Goal: Register for event/course

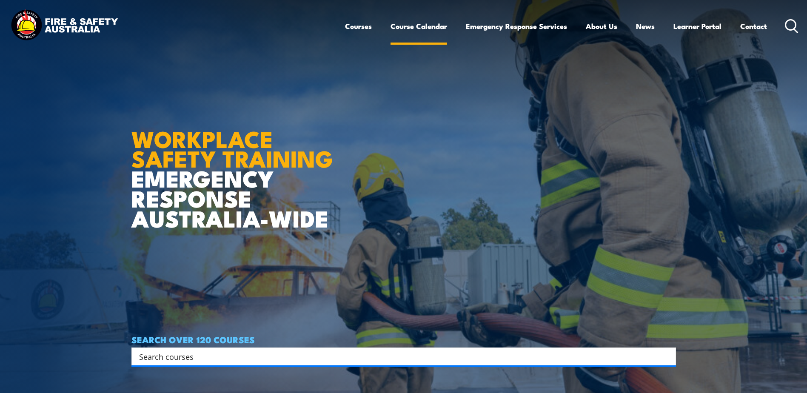
click at [429, 30] on link "Course Calendar" at bounding box center [418, 26] width 57 height 23
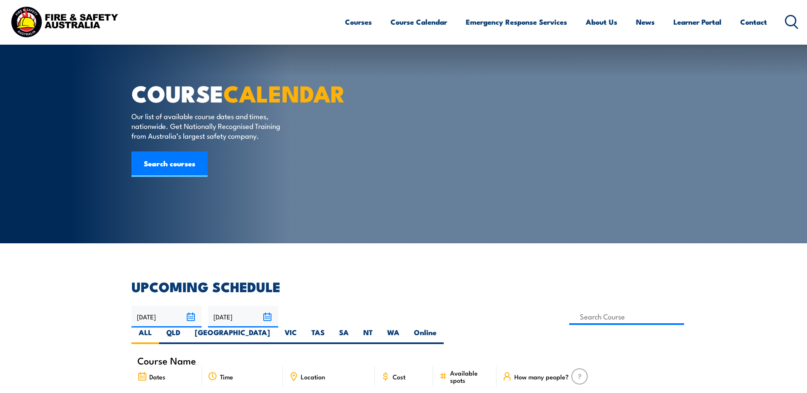
scroll to position [128, 0]
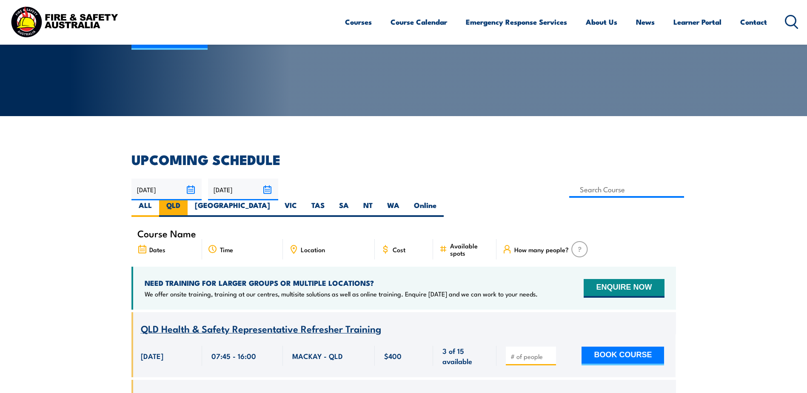
click at [188, 200] on label "QLD" at bounding box center [173, 208] width 28 height 17
click at [186, 200] on input "QLD" at bounding box center [183, 203] width 6 height 6
radio input "true"
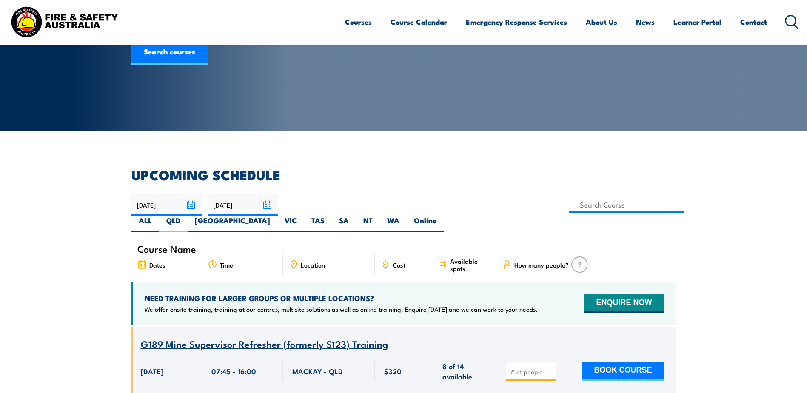
scroll to position [111, 0]
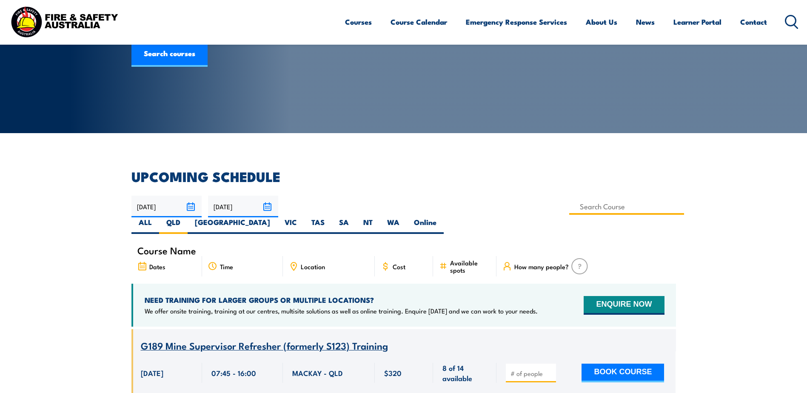
click at [569, 205] on input at bounding box center [626, 206] width 115 height 17
type input "first aid"
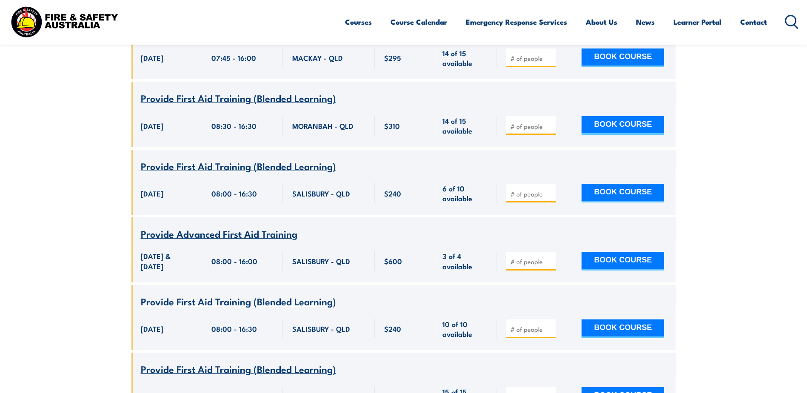
scroll to position [451, 0]
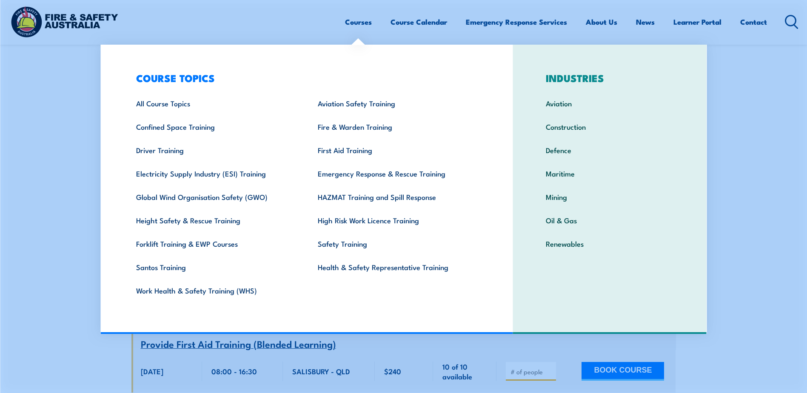
click at [66, 168] on section "UPCOMING SCHEDULE 17/09/2025 16/11/2025" at bounding box center [403, 151] width 807 height 643
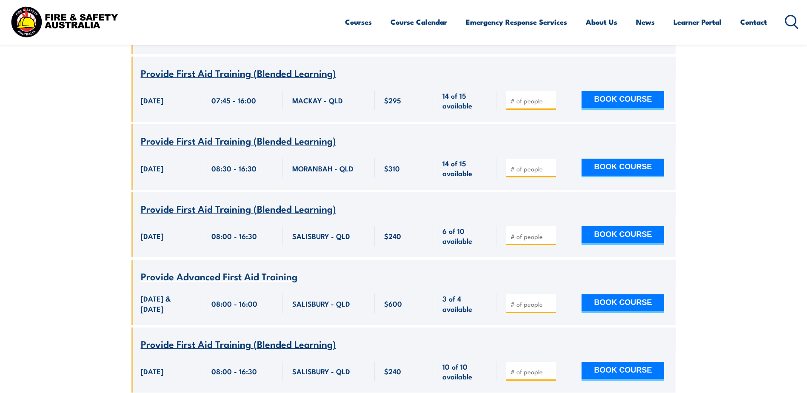
click at [57, 228] on section "UPCOMING SCHEDULE 17/09/2025 16/11/2025" at bounding box center [403, 151] width 807 height 643
